Goal: Transaction & Acquisition: Purchase product/service

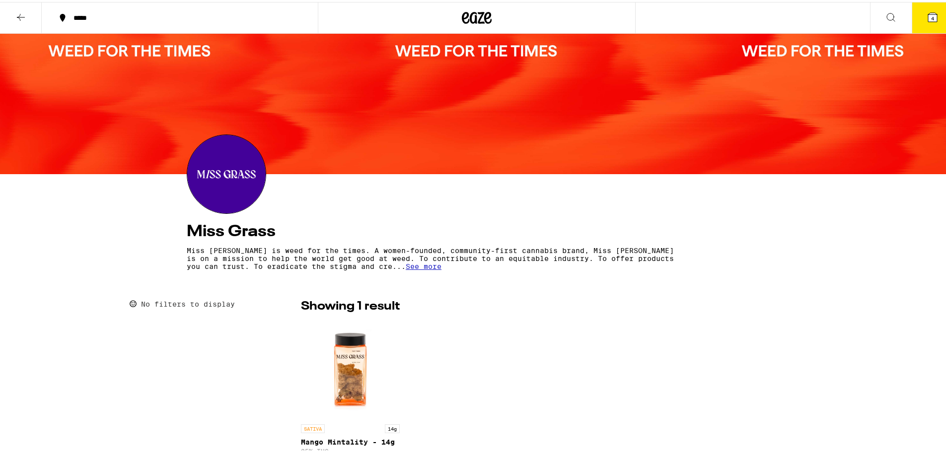
click at [223, 170] on img at bounding box center [226, 172] width 78 height 78
click at [225, 230] on h4 "Miss Grass" at bounding box center [477, 230] width 580 height 16
click at [463, 13] on icon at bounding box center [465, 16] width 7 height 12
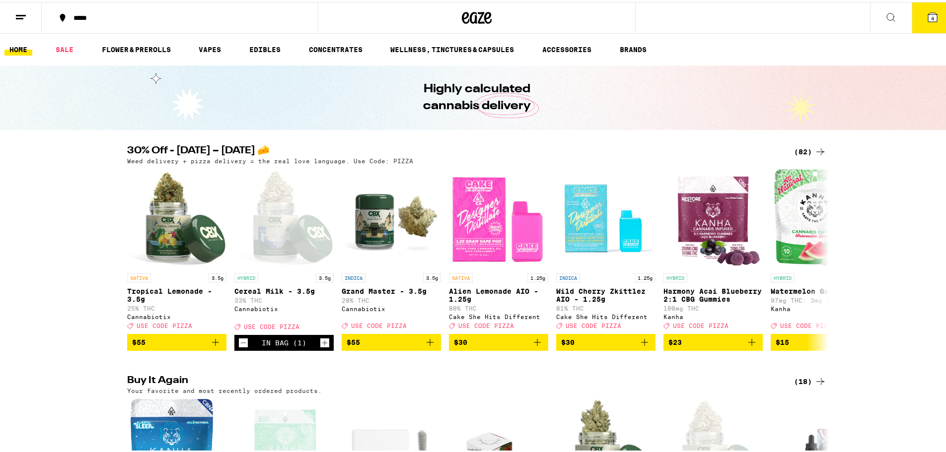
click at [274, 148] on h2 "30% Off - [DATE] – [DATE] 🧀" at bounding box center [452, 150] width 651 height 12
